Goal: Find specific page/section: Find specific page/section

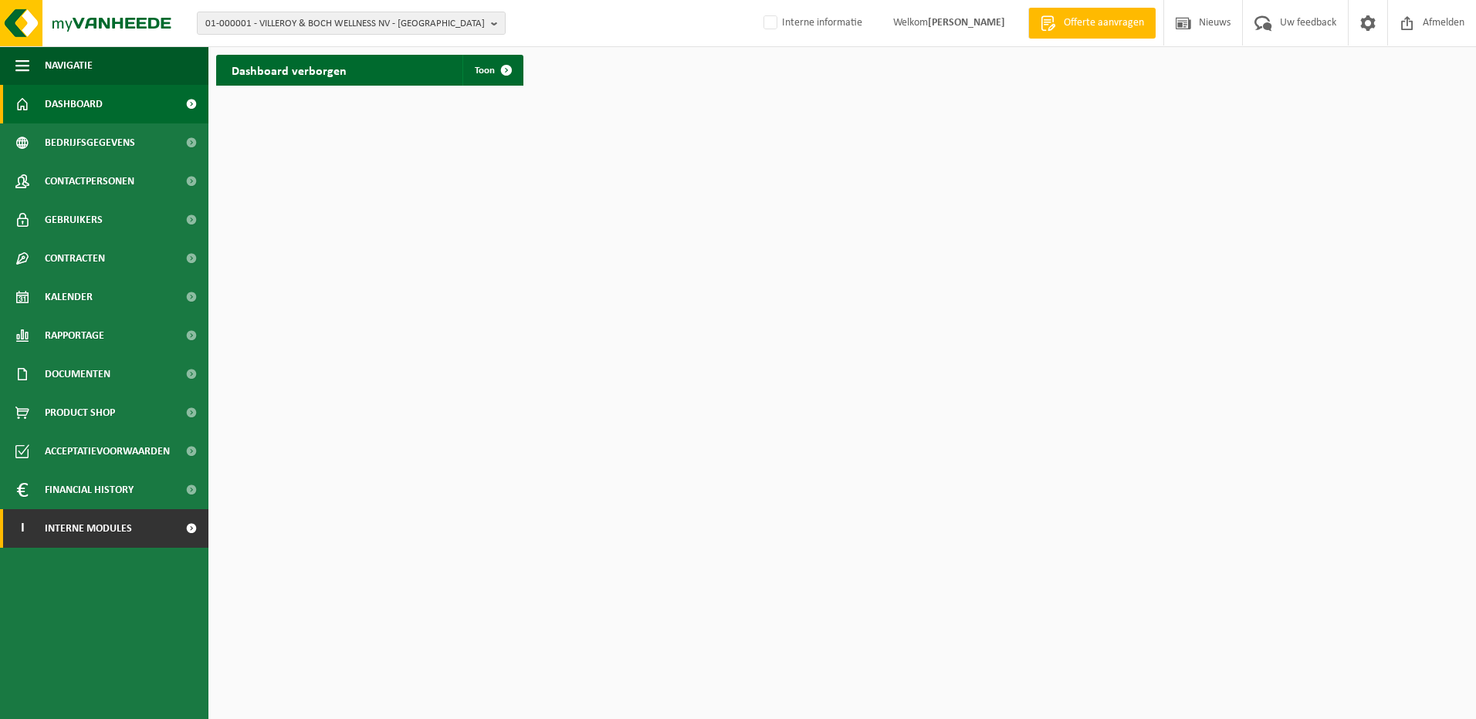
click at [129, 523] on span "Interne modules" at bounding box center [88, 528] width 87 height 39
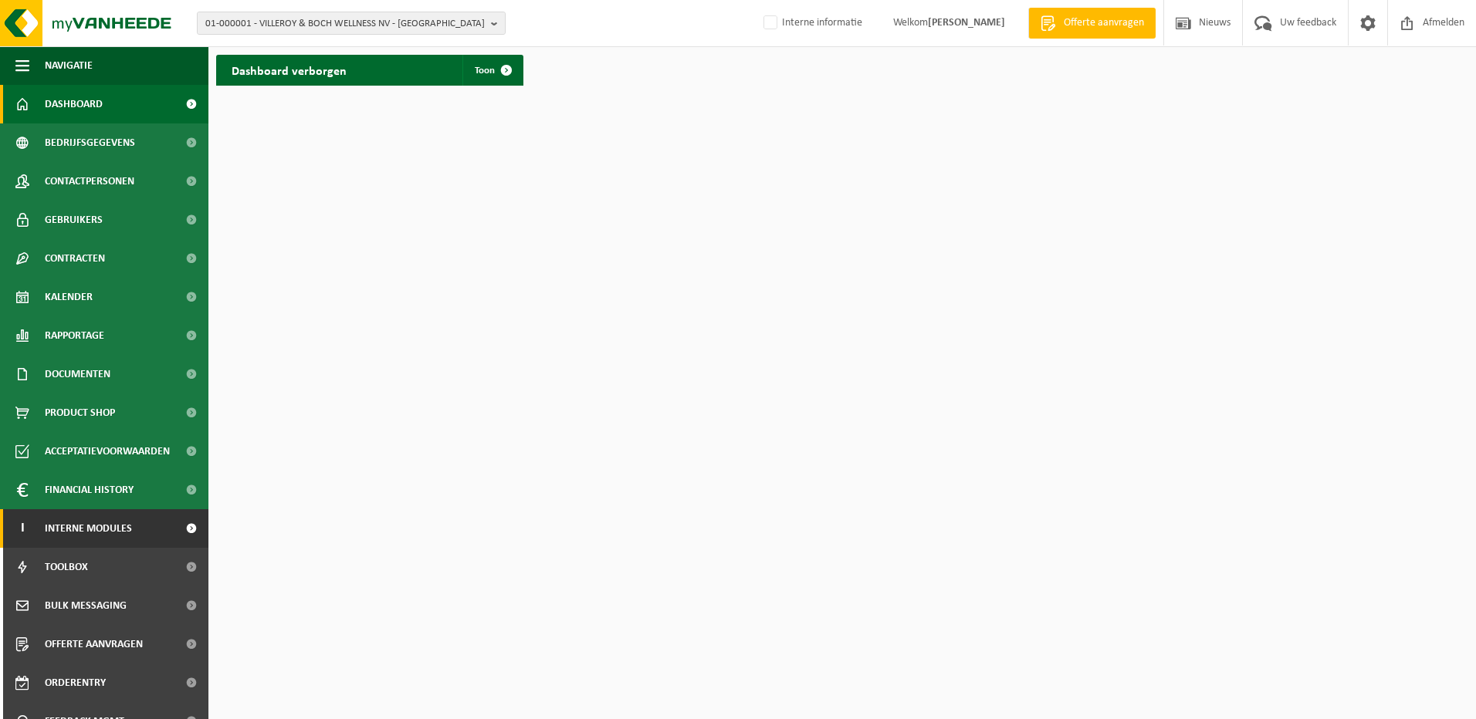
scroll to position [60, 0]
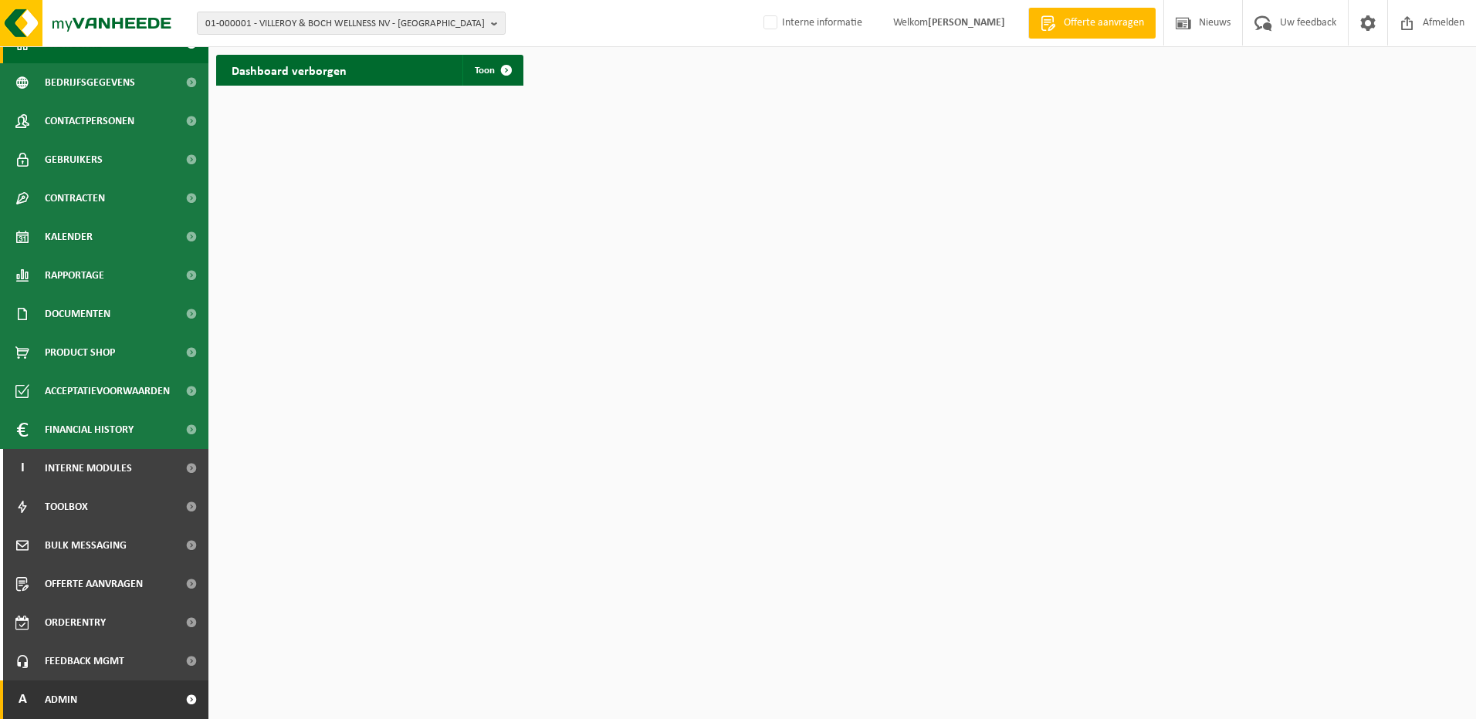
click at [114, 692] on link "A Admin" at bounding box center [104, 700] width 208 height 39
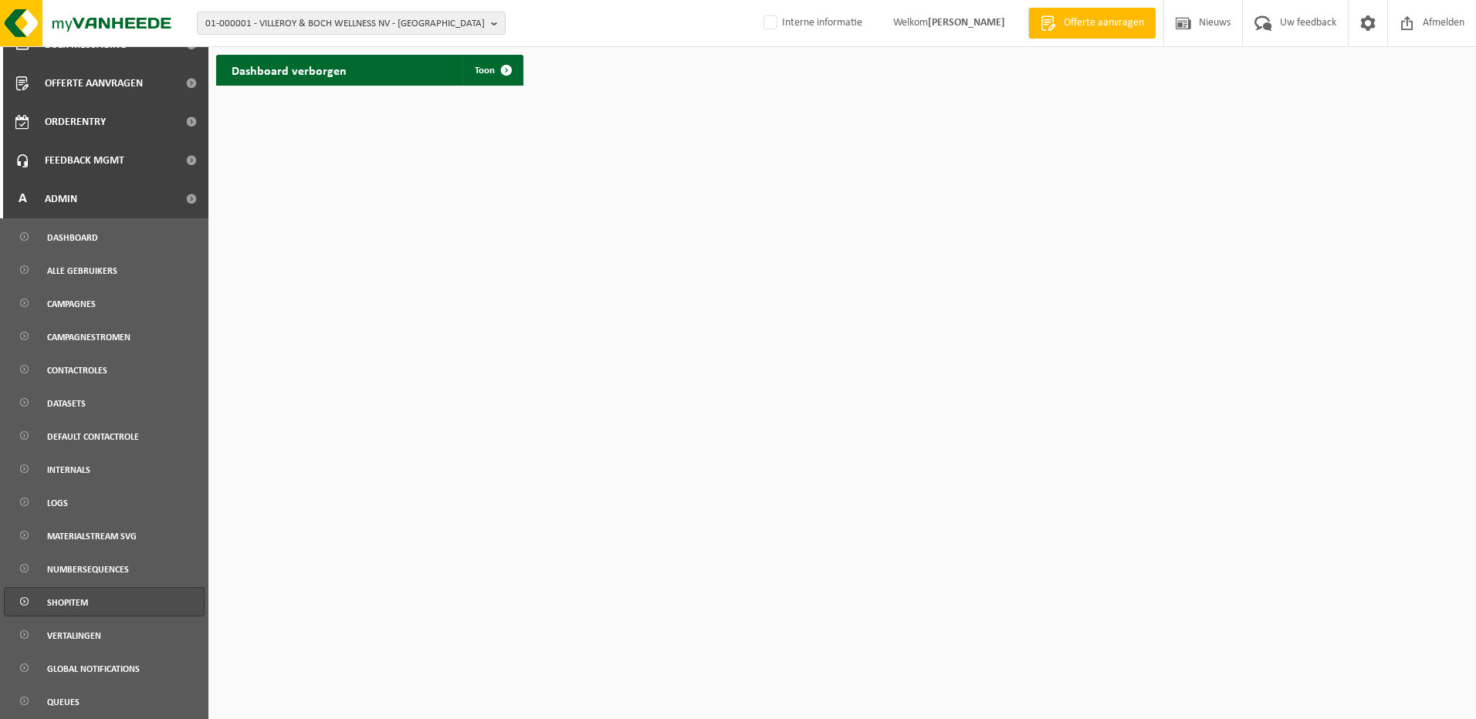
scroll to position [595, 0]
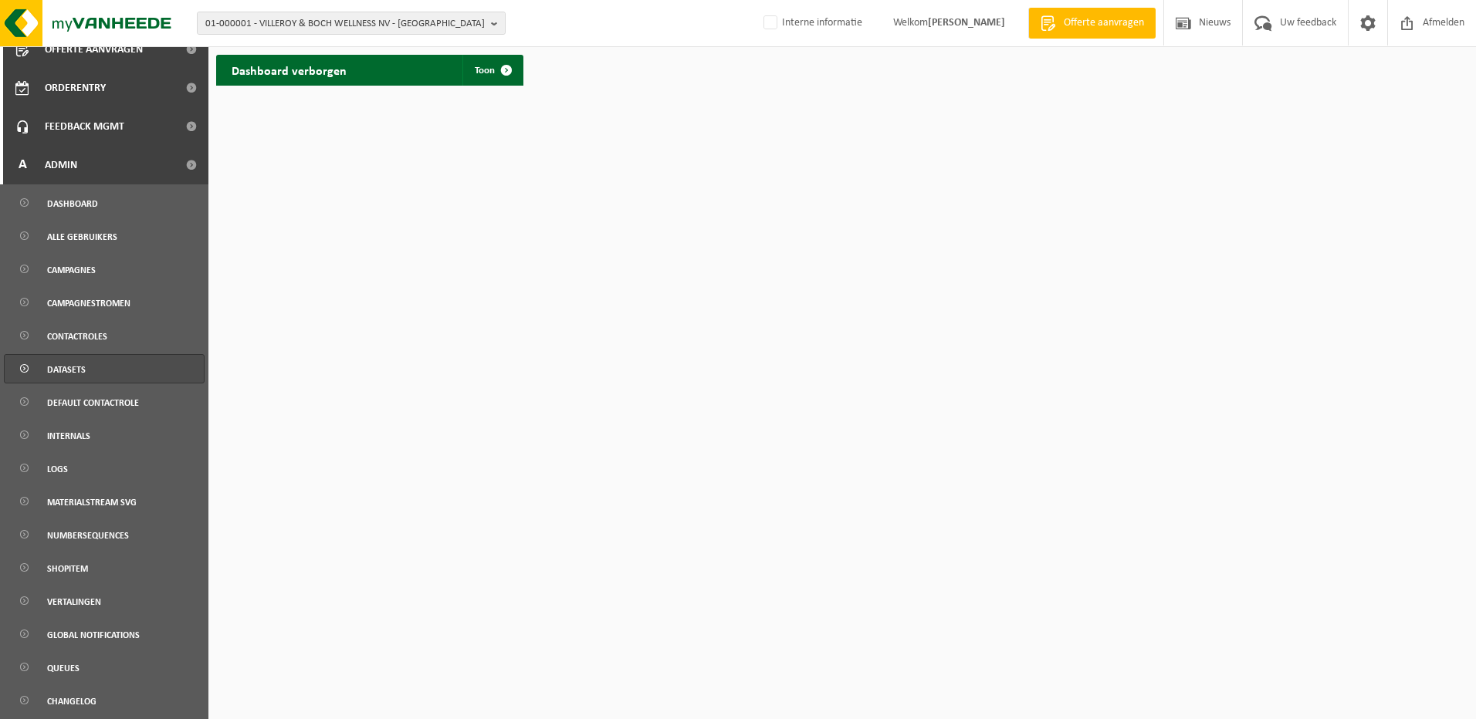
click at [75, 367] on span "Datasets" at bounding box center [66, 369] width 39 height 29
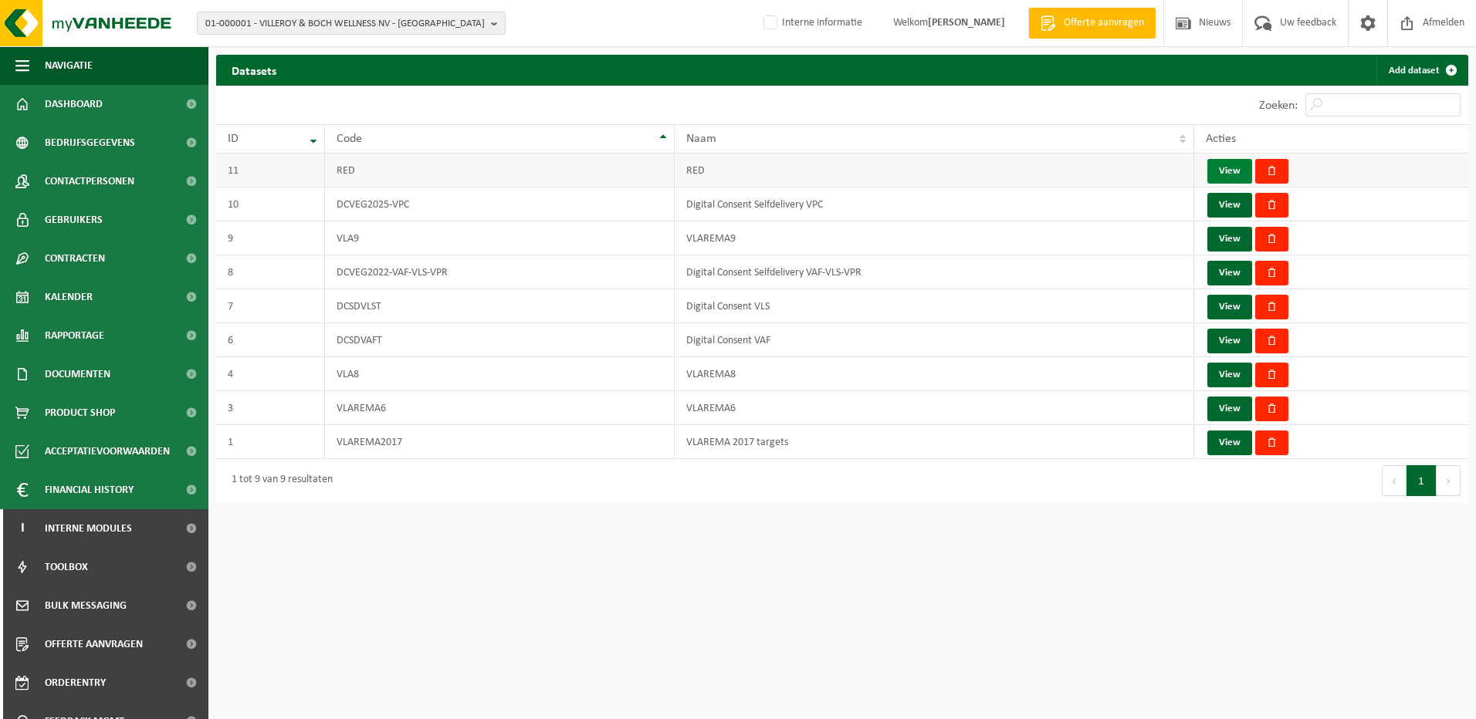
click at [1237, 168] on link "View" at bounding box center [1229, 171] width 45 height 25
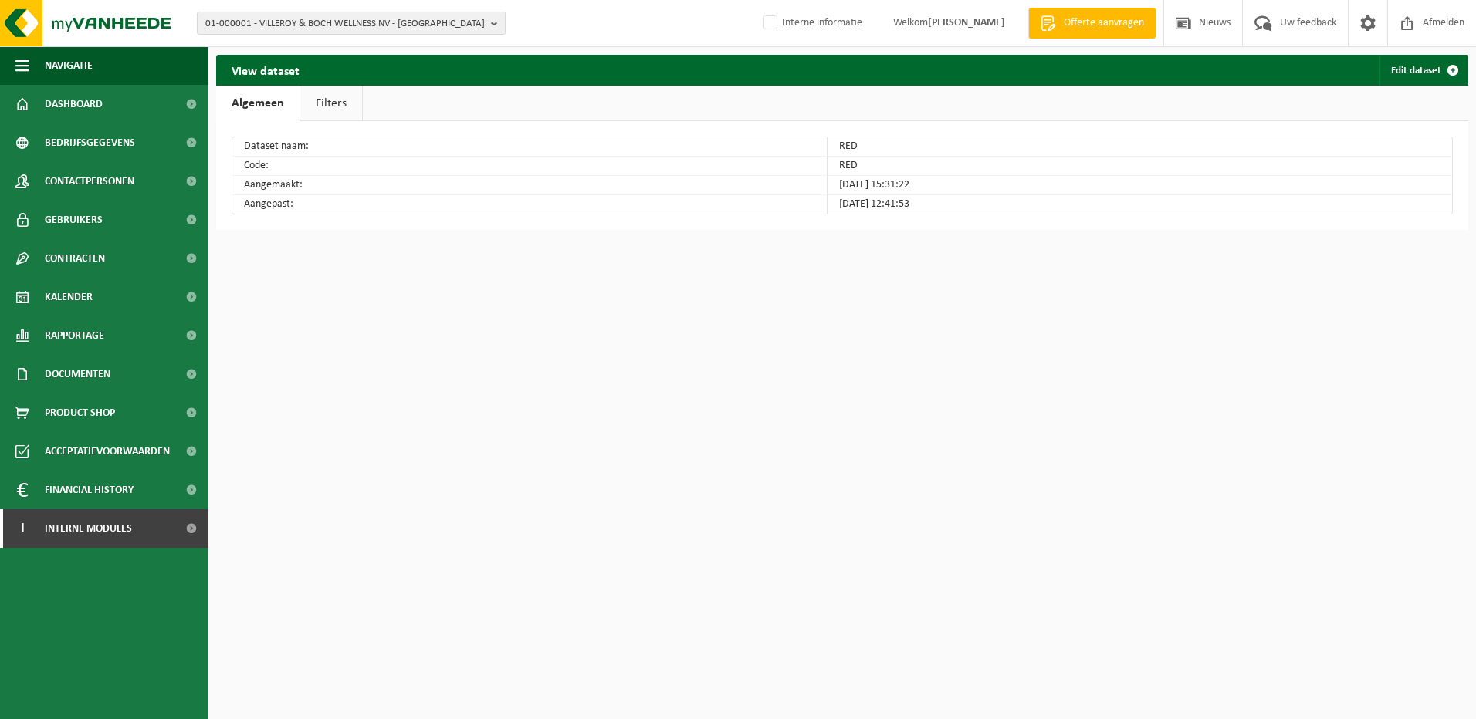
click at [325, 109] on link "Filters" at bounding box center [331, 104] width 62 height 36
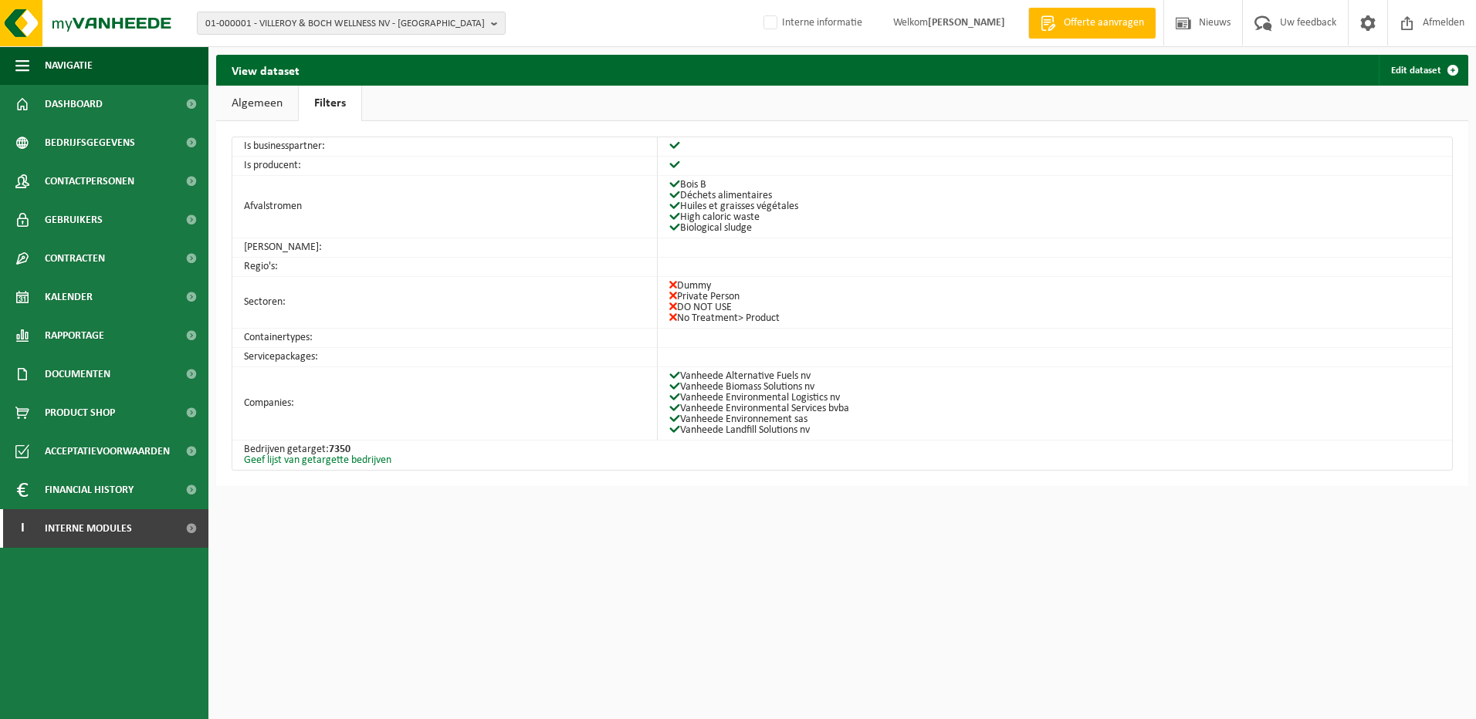
click at [335, 457] on link "Geef lijst van getargette bedrijven" at bounding box center [317, 461] width 147 height 12
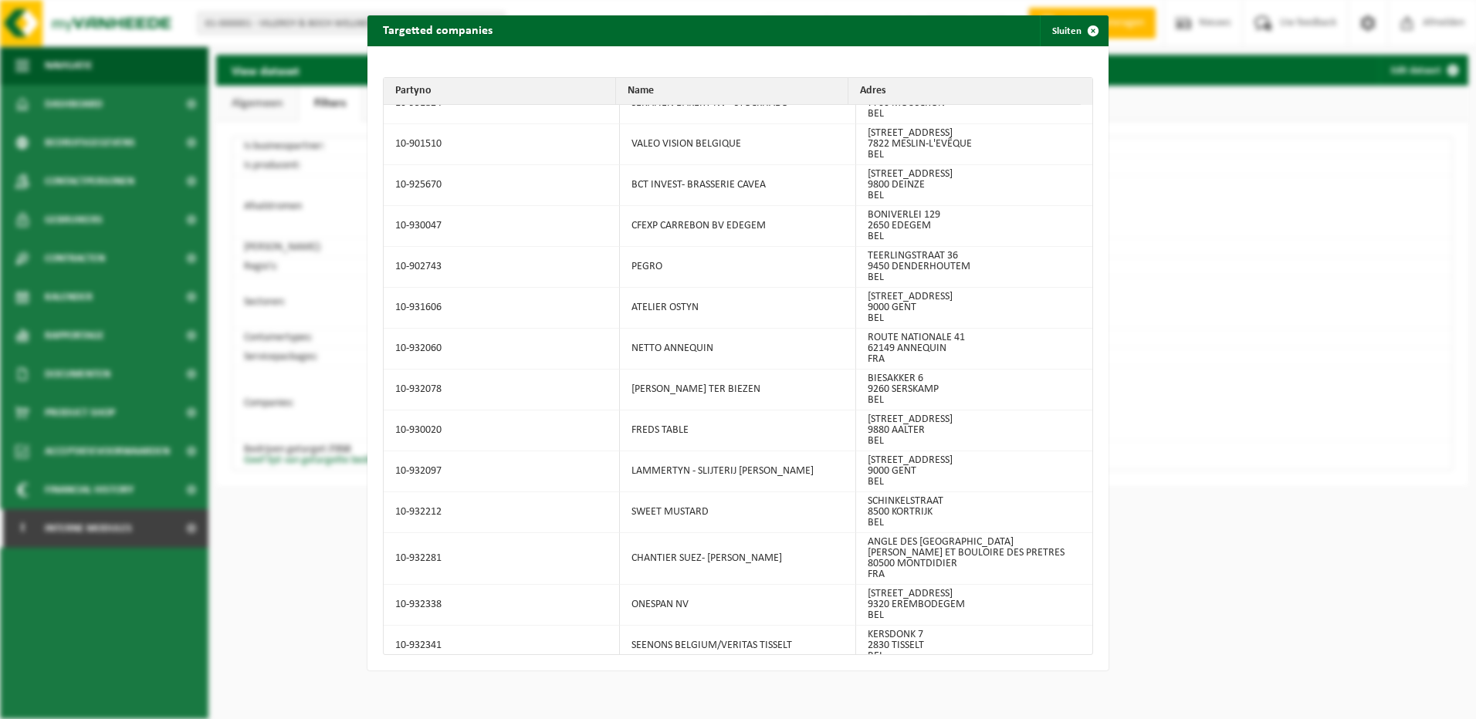
scroll to position [183013, 0]
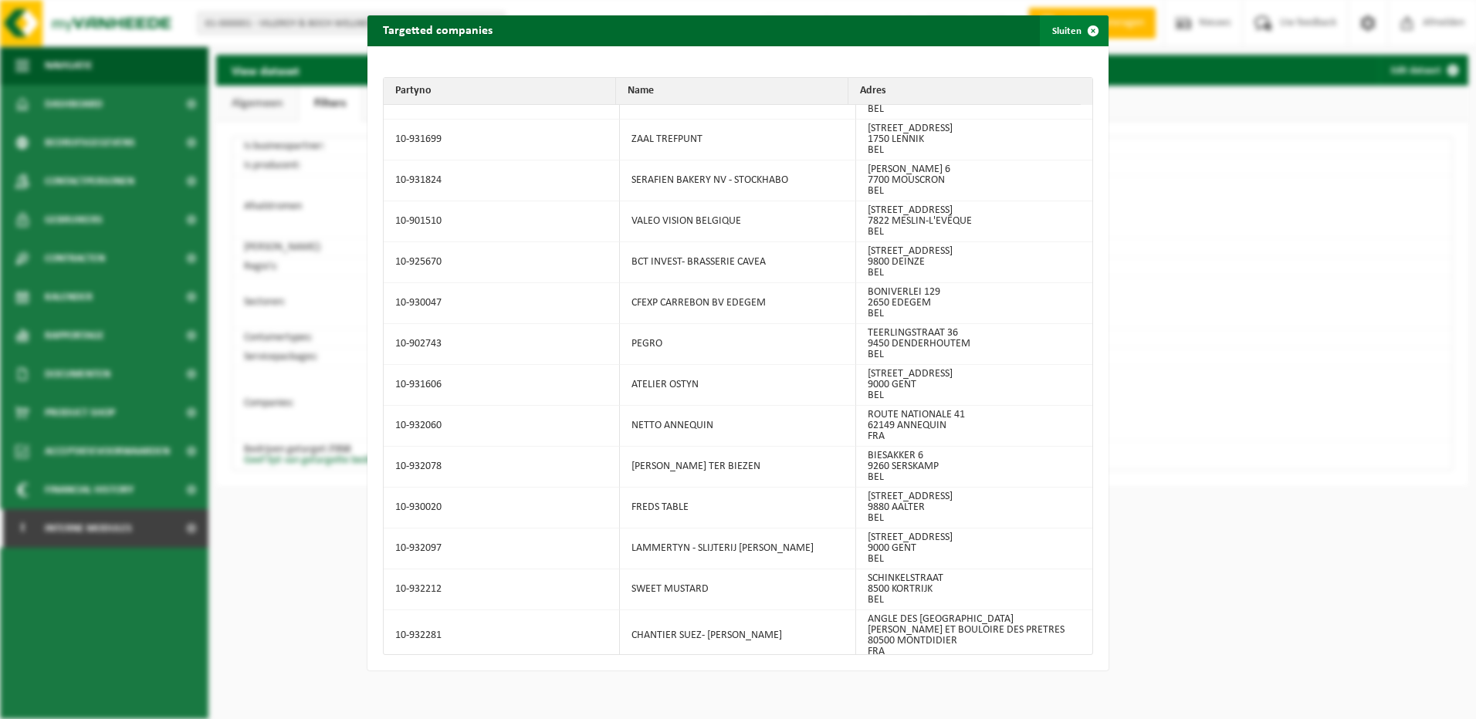
drag, startPoint x: 1080, startPoint y: 26, endPoint x: 797, endPoint y: 56, distance: 284.8
click at [1080, 26] on span "button" at bounding box center [1093, 30] width 31 height 31
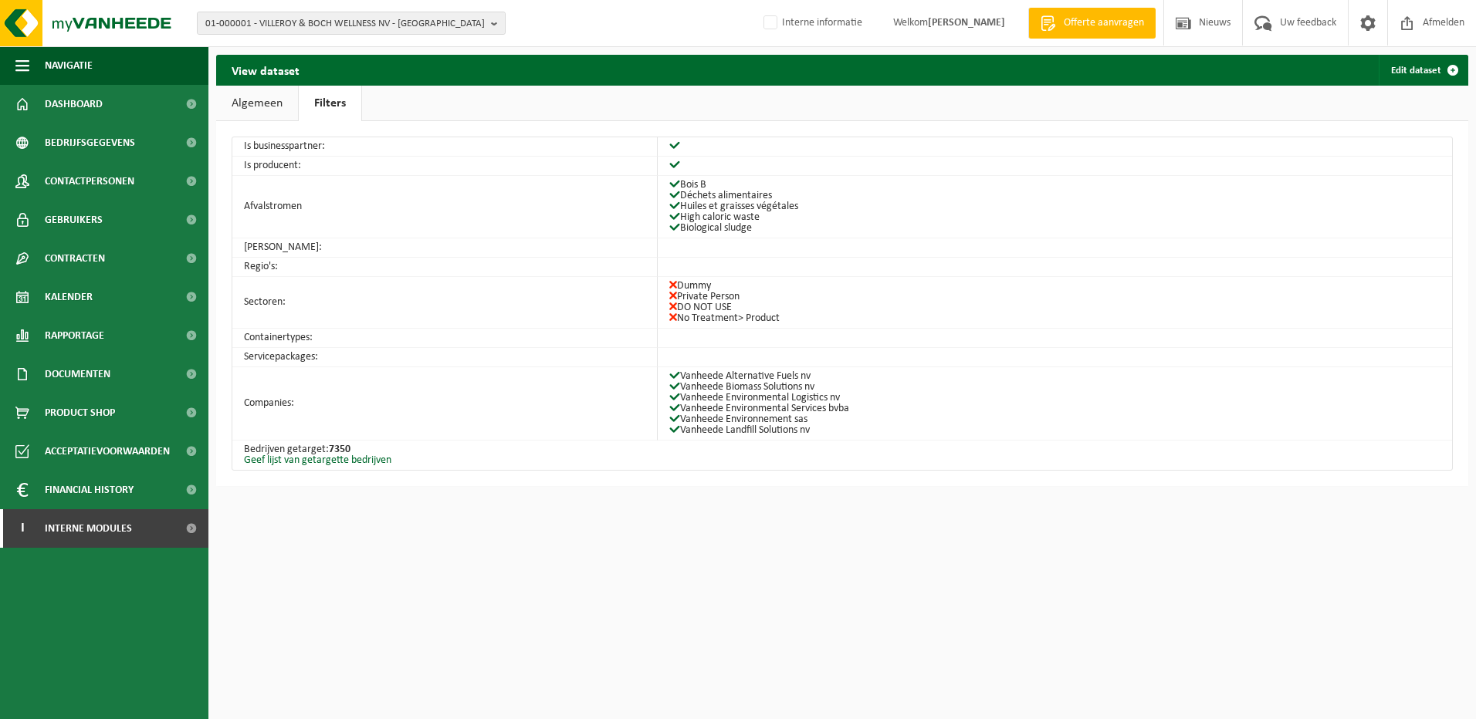
click at [261, 107] on link "Algemeen" at bounding box center [257, 104] width 82 height 36
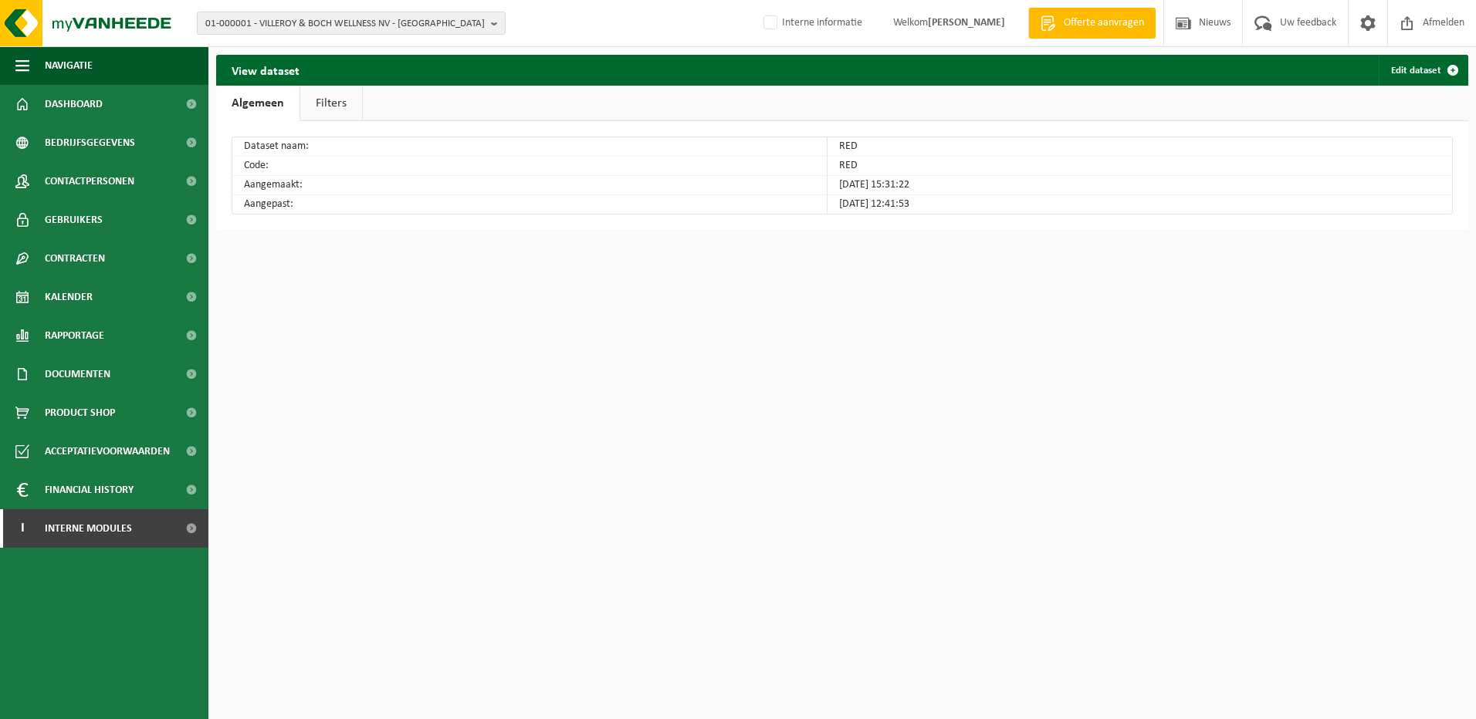
click at [340, 95] on link "Filters" at bounding box center [331, 104] width 62 height 36
